Goal: Task Accomplishment & Management: Manage account settings

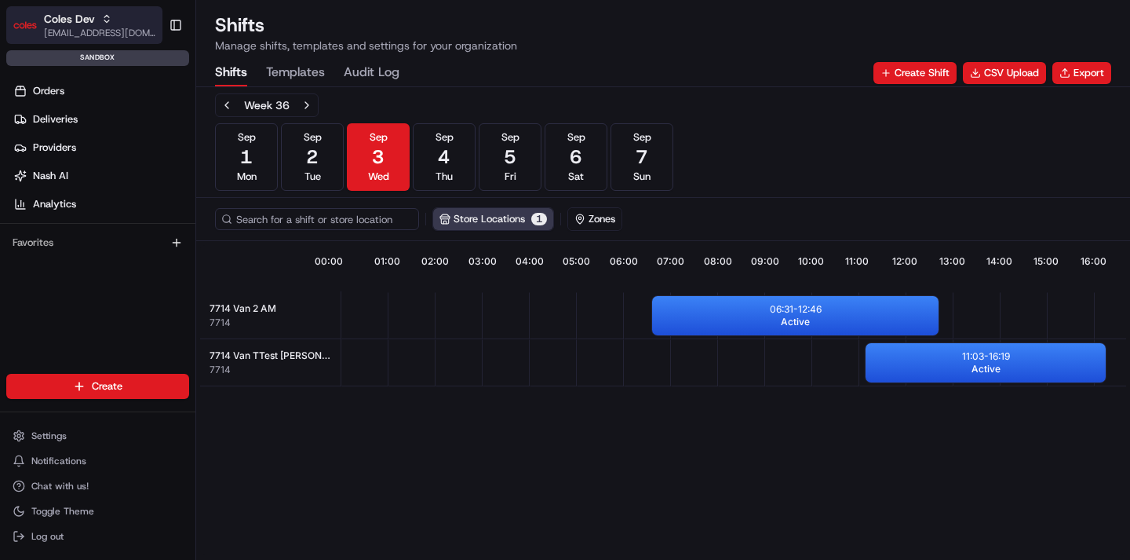
click at [107, 28] on span "[EMAIL_ADDRESS][DOMAIN_NAME]" at bounding box center [100, 33] width 112 height 13
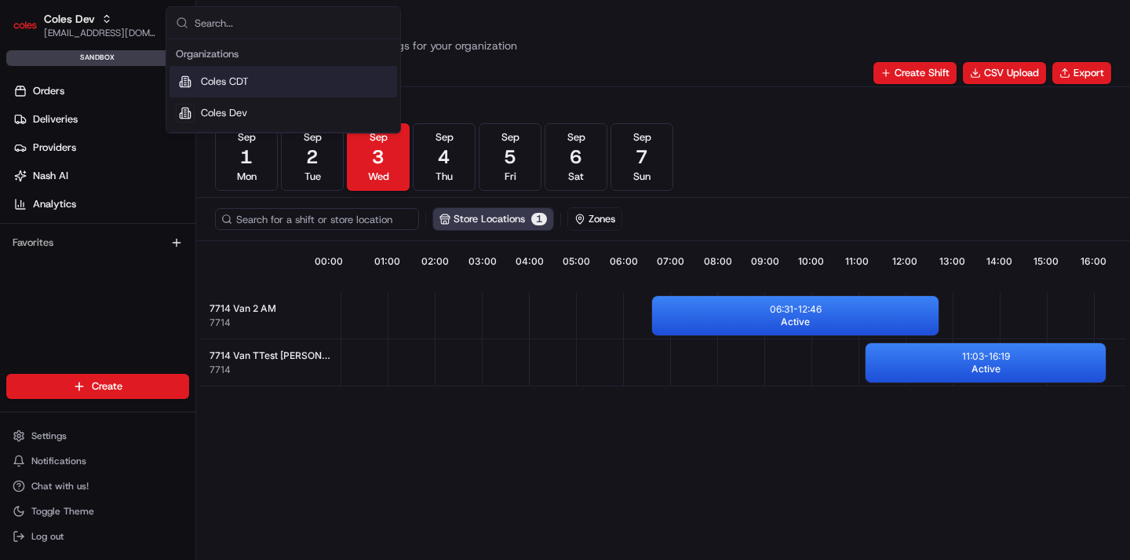
click at [240, 89] on div "Coles CDT" at bounding box center [284, 81] width 228 height 31
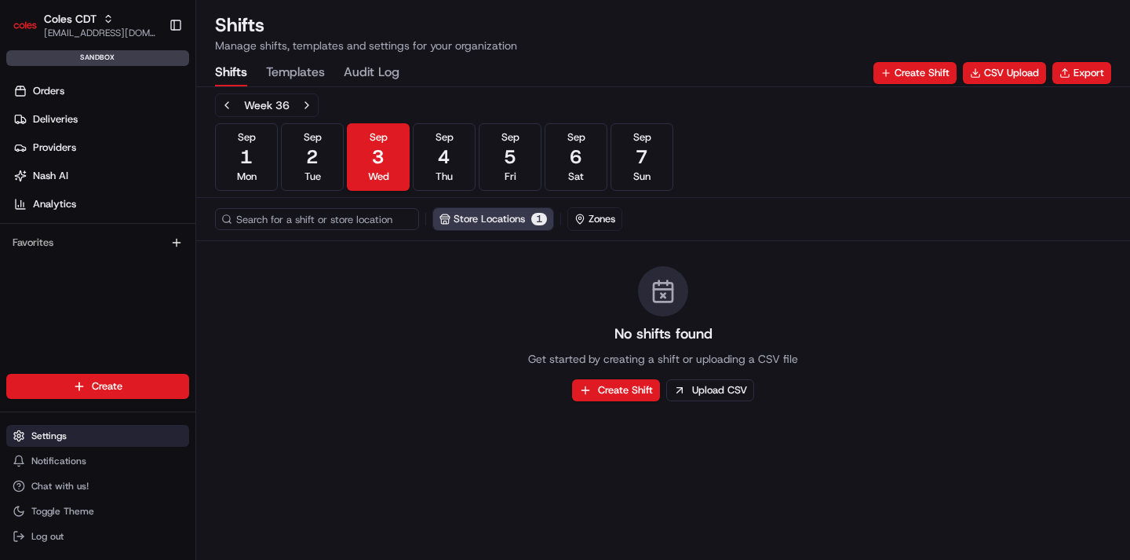
click at [103, 444] on button "Settings" at bounding box center [97, 436] width 183 height 22
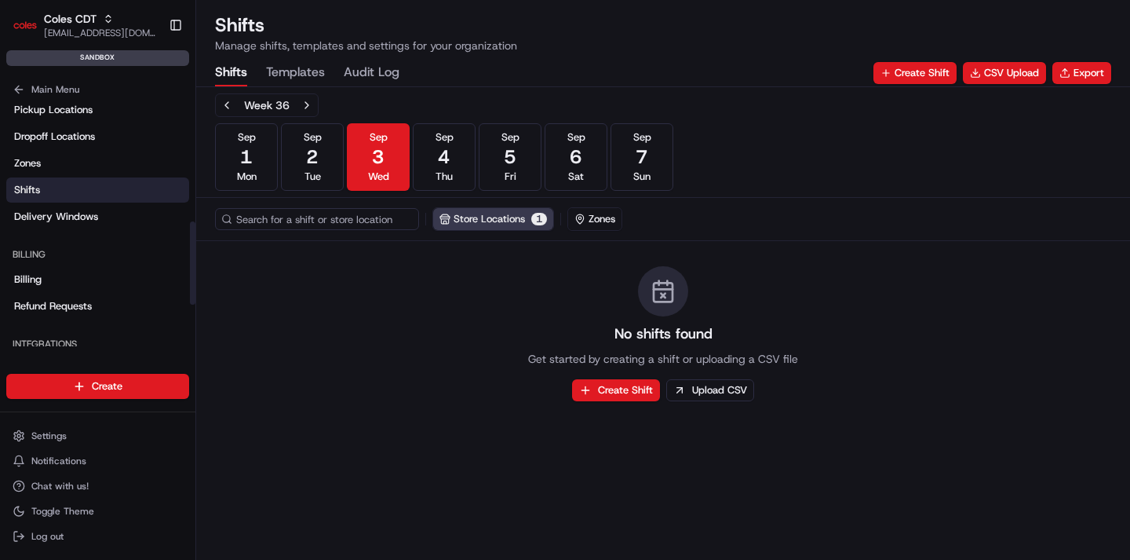
scroll to position [356, 0]
click at [114, 217] on link "Delivery Windows" at bounding box center [97, 216] width 183 height 25
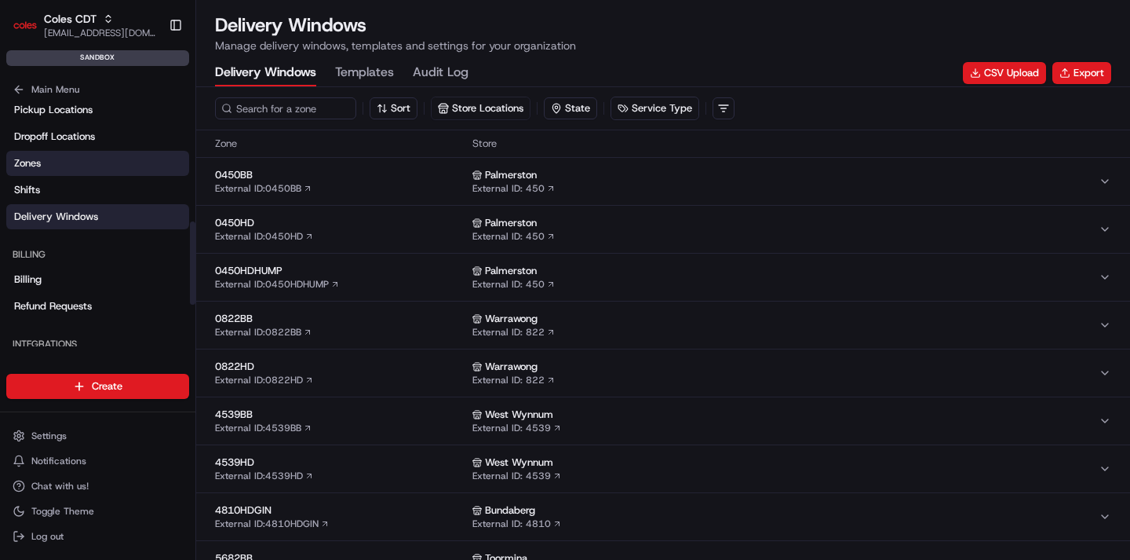
click at [105, 169] on link "Zones" at bounding box center [97, 163] width 183 height 25
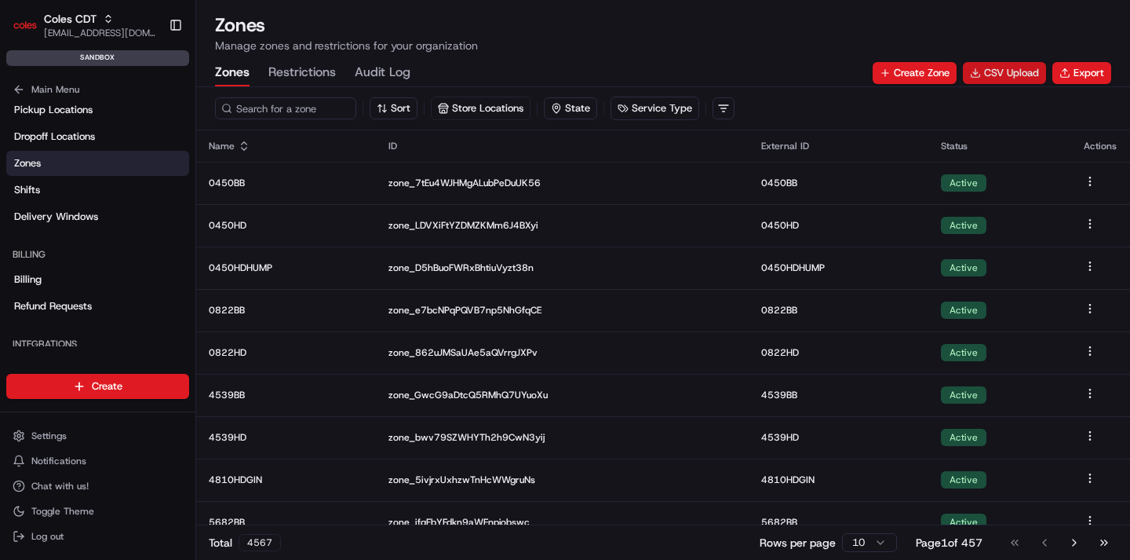
click at [993, 77] on button "CSV Upload" at bounding box center [1004, 73] width 83 height 22
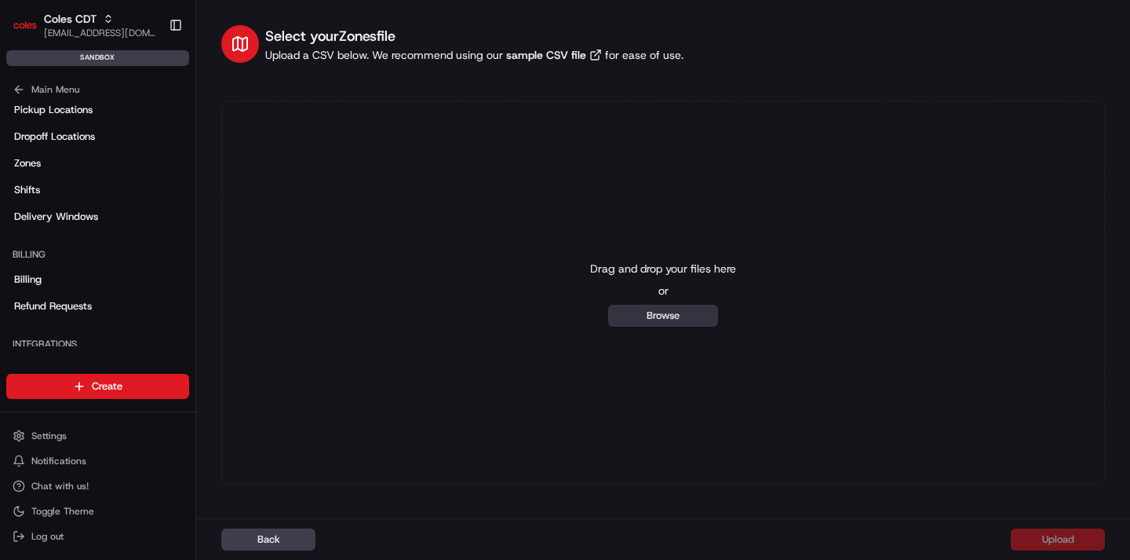
click at [658, 314] on button "Browse" at bounding box center [663, 316] width 110 height 22
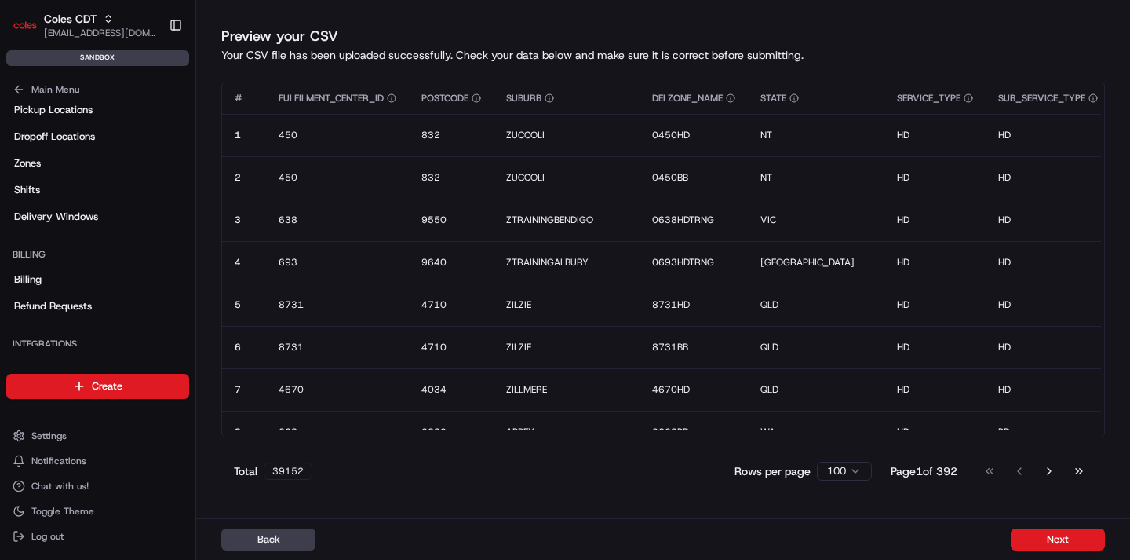
click at [947, 534] on div "Back Next" at bounding box center [663, 539] width 934 height 42
click at [1033, 535] on button "Next" at bounding box center [1058, 539] width 94 height 22
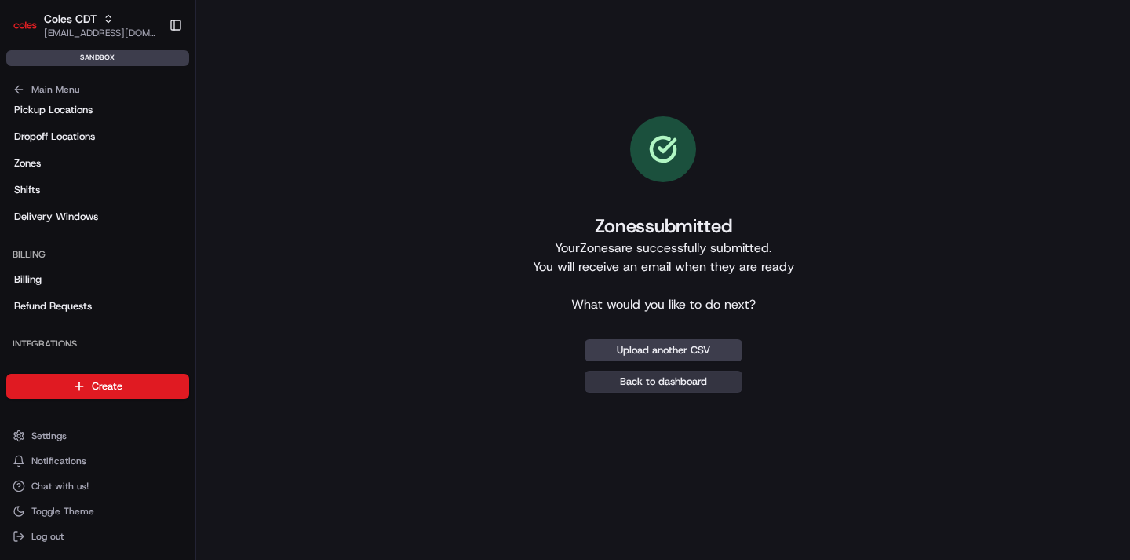
click at [622, 387] on link "Back to dashboard" at bounding box center [664, 381] width 158 height 22
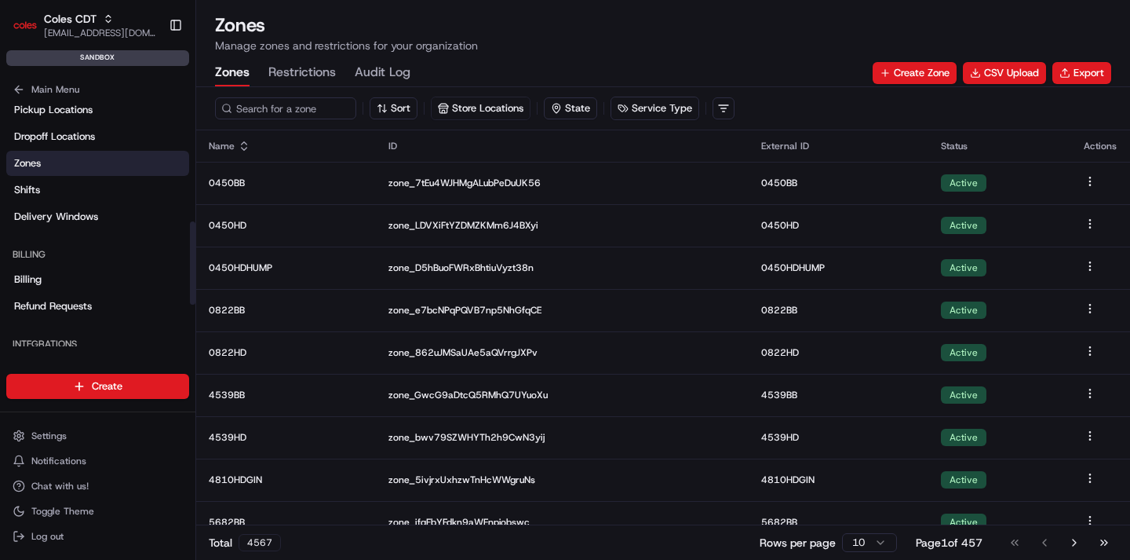
click at [80, 170] on link "Zones" at bounding box center [97, 163] width 183 height 25
click at [1076, 78] on button "Export" at bounding box center [1082, 73] width 59 height 22
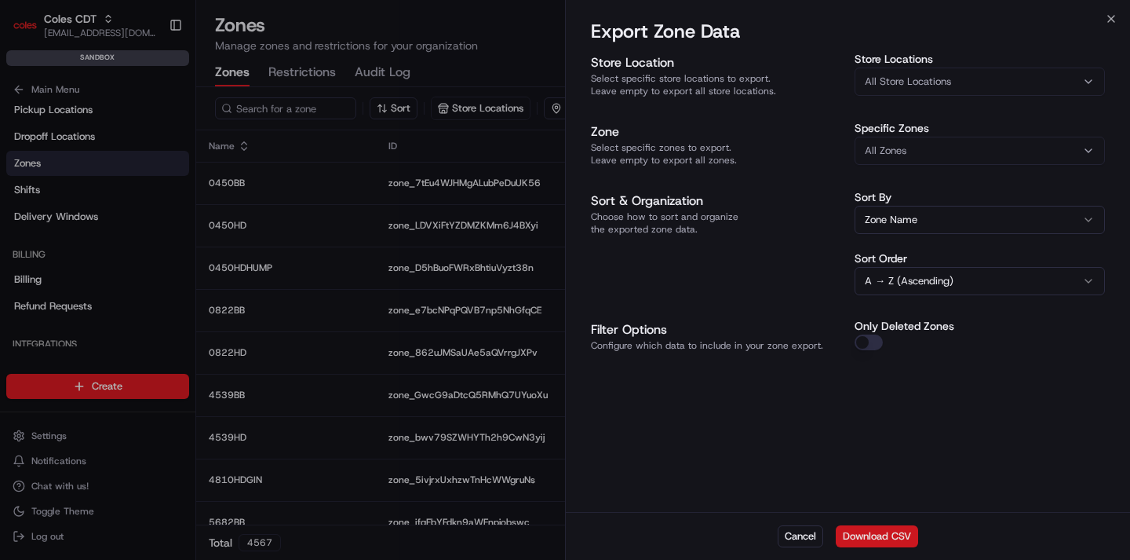
click at [892, 534] on button "Download CSV" at bounding box center [877, 536] width 82 height 22
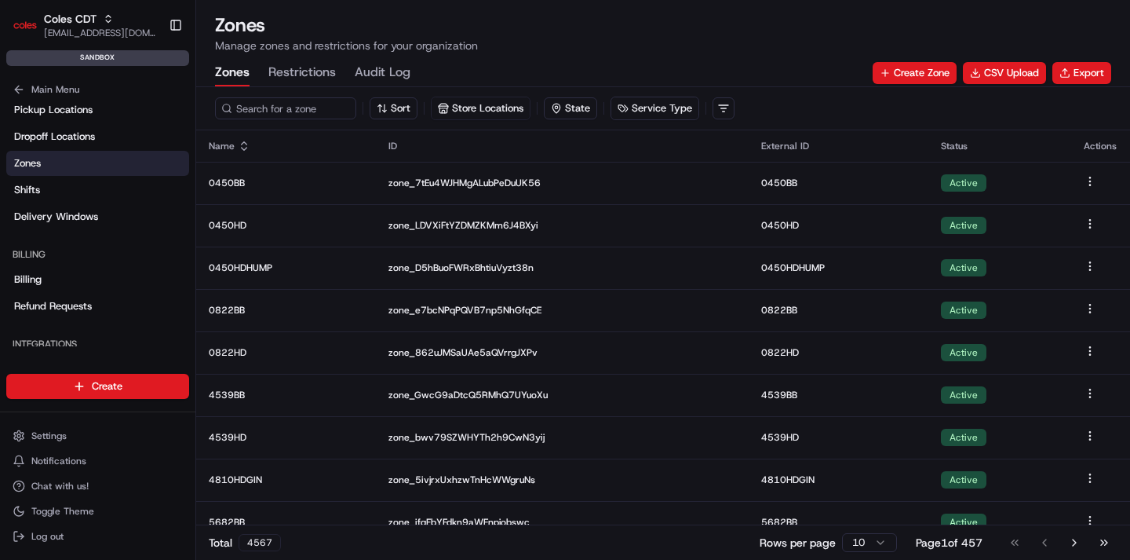
click at [308, 70] on button "Restrictions" at bounding box center [301, 73] width 67 height 27
